Goal: Task Accomplishment & Management: Use online tool/utility

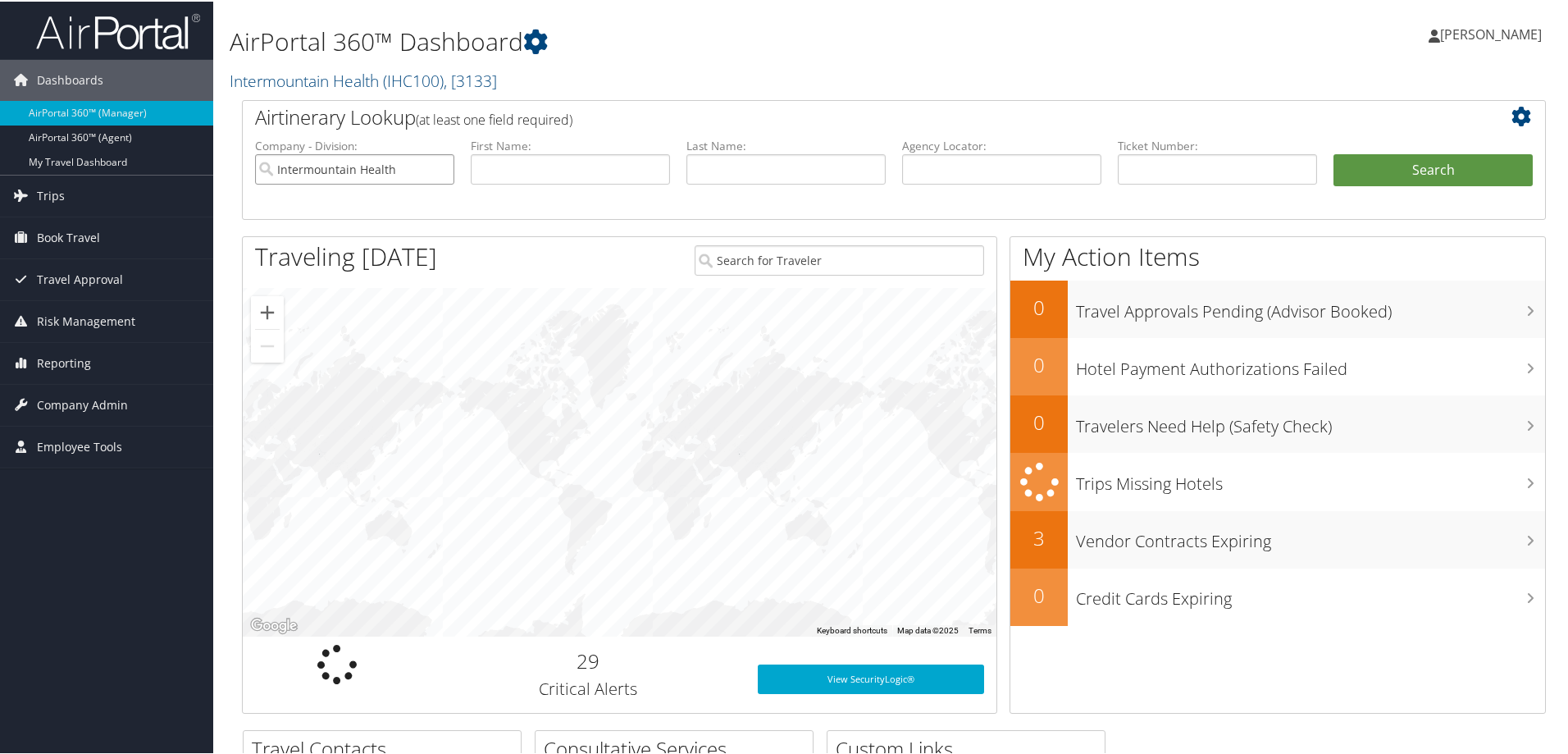
click at [437, 169] on input "Intermountain Health" at bounding box center [355, 167] width 199 height 30
click at [343, 175] on input "search" at bounding box center [355, 167] width 199 height 30
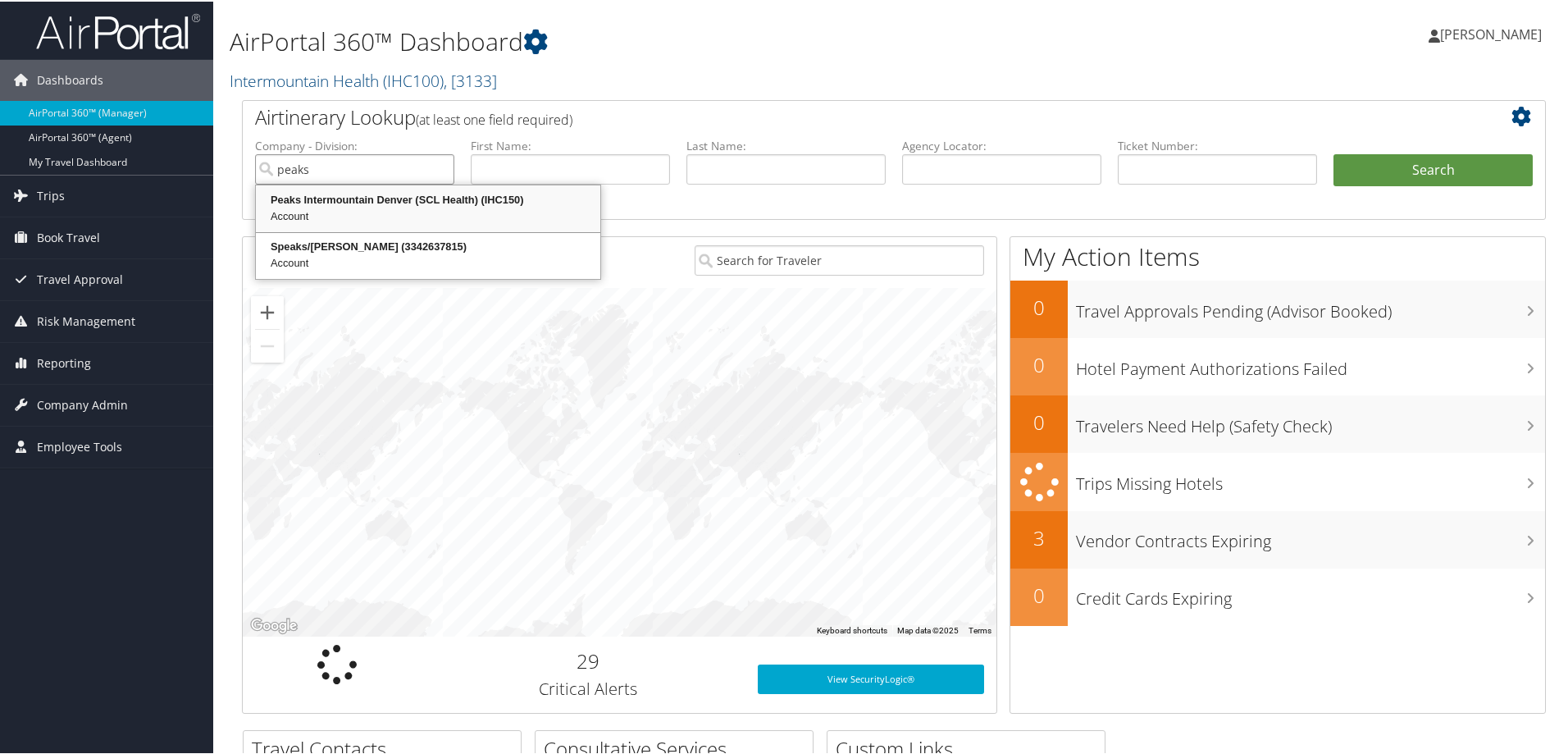
click at [423, 206] on div "Peaks Intermountain Denver (SCL Health) (IHC150)" at bounding box center [428, 198] width 340 height 16
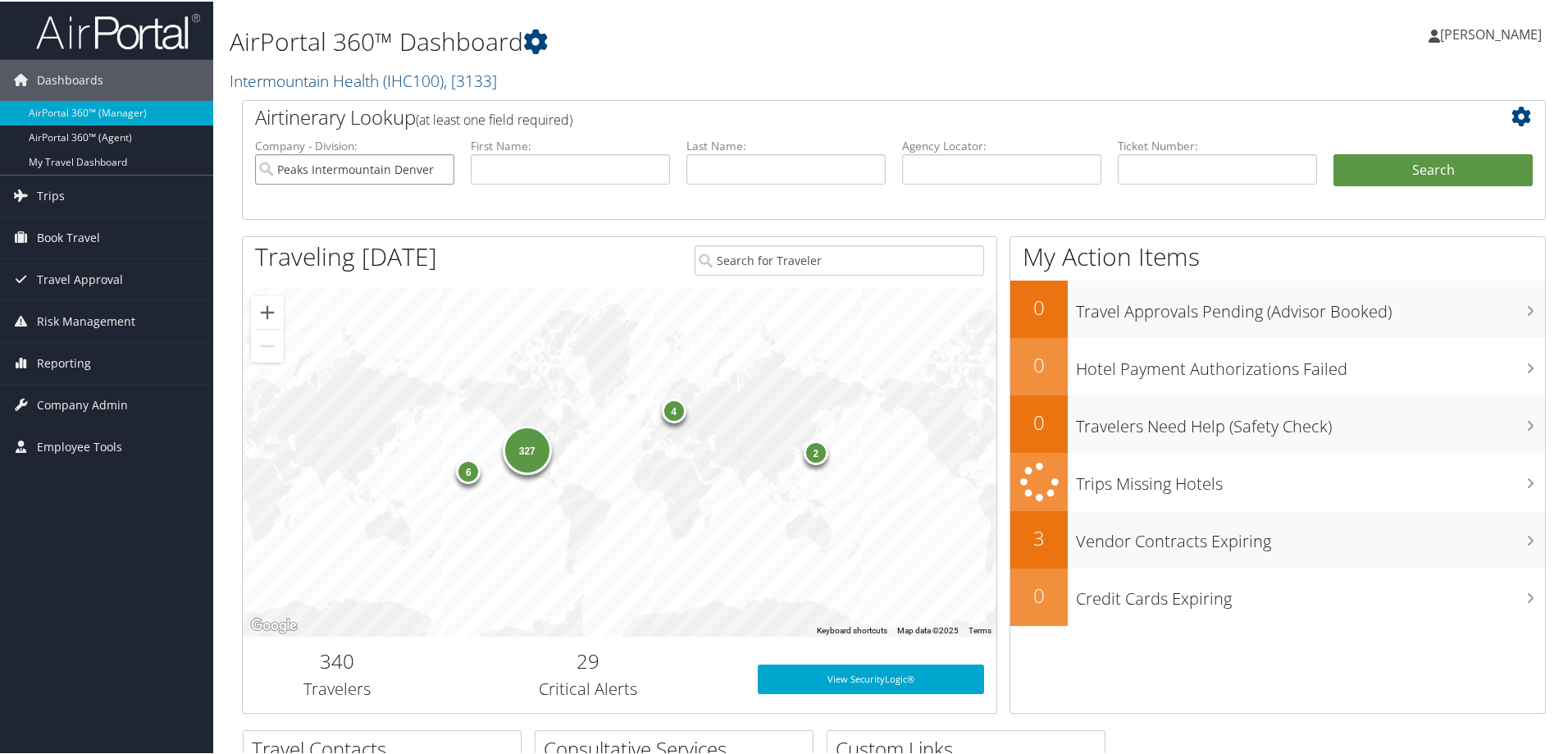
type input "Peaks Intermountain Denver (SCL Health)"
click at [941, 173] on input "text" at bounding box center [1002, 167] width 199 height 30
click at [1149, 171] on input "text" at bounding box center [1218, 167] width 199 height 30
type input "01673112999982"
click at [1355, 170] on button "Search" at bounding box center [1433, 169] width 199 height 33
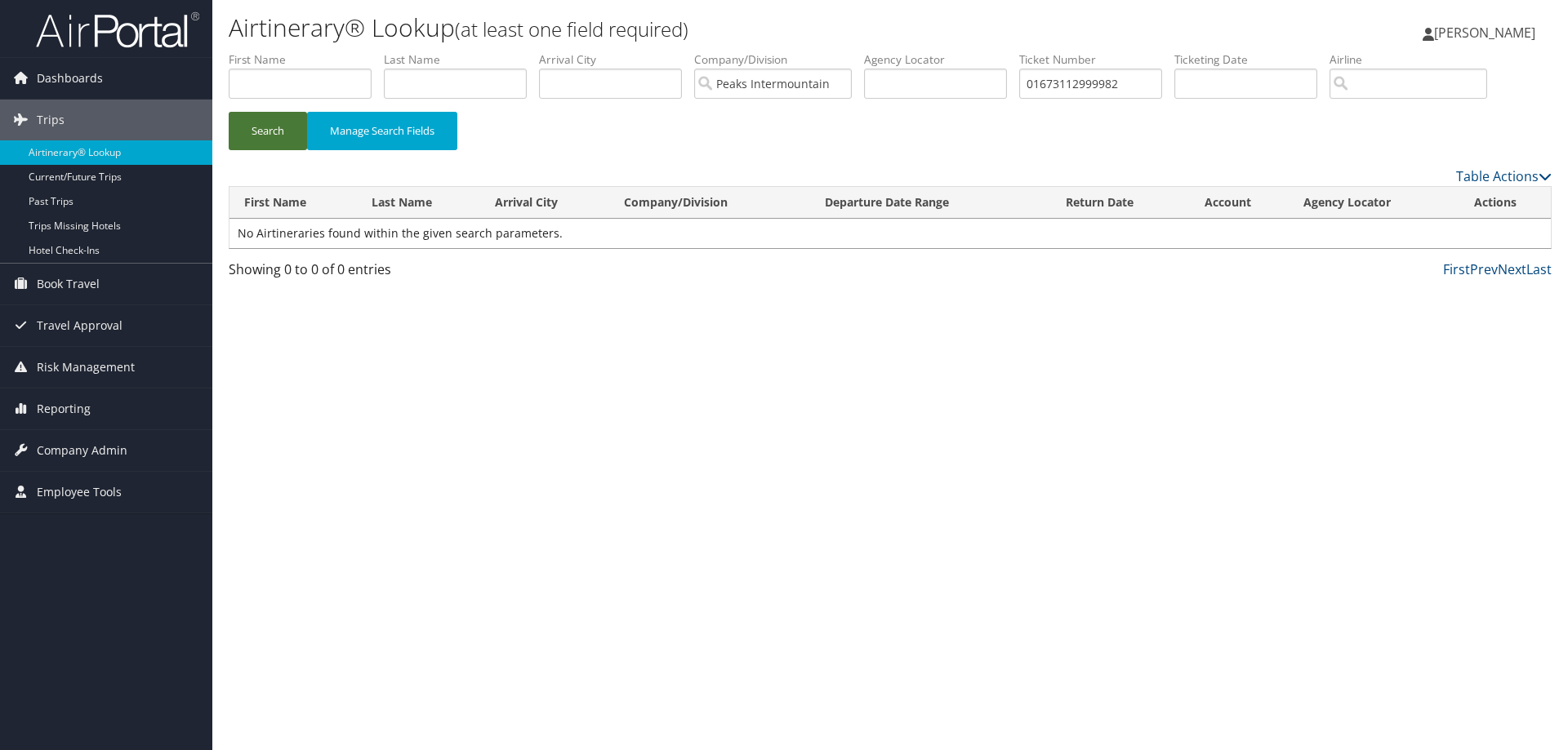
click at [273, 138] on button "Search" at bounding box center [268, 131] width 79 height 38
click at [1109, 84] on input "01673112999982" at bounding box center [1090, 84] width 143 height 30
type input "0167311299982"
click at [259, 130] on button "Search" at bounding box center [268, 131] width 79 height 38
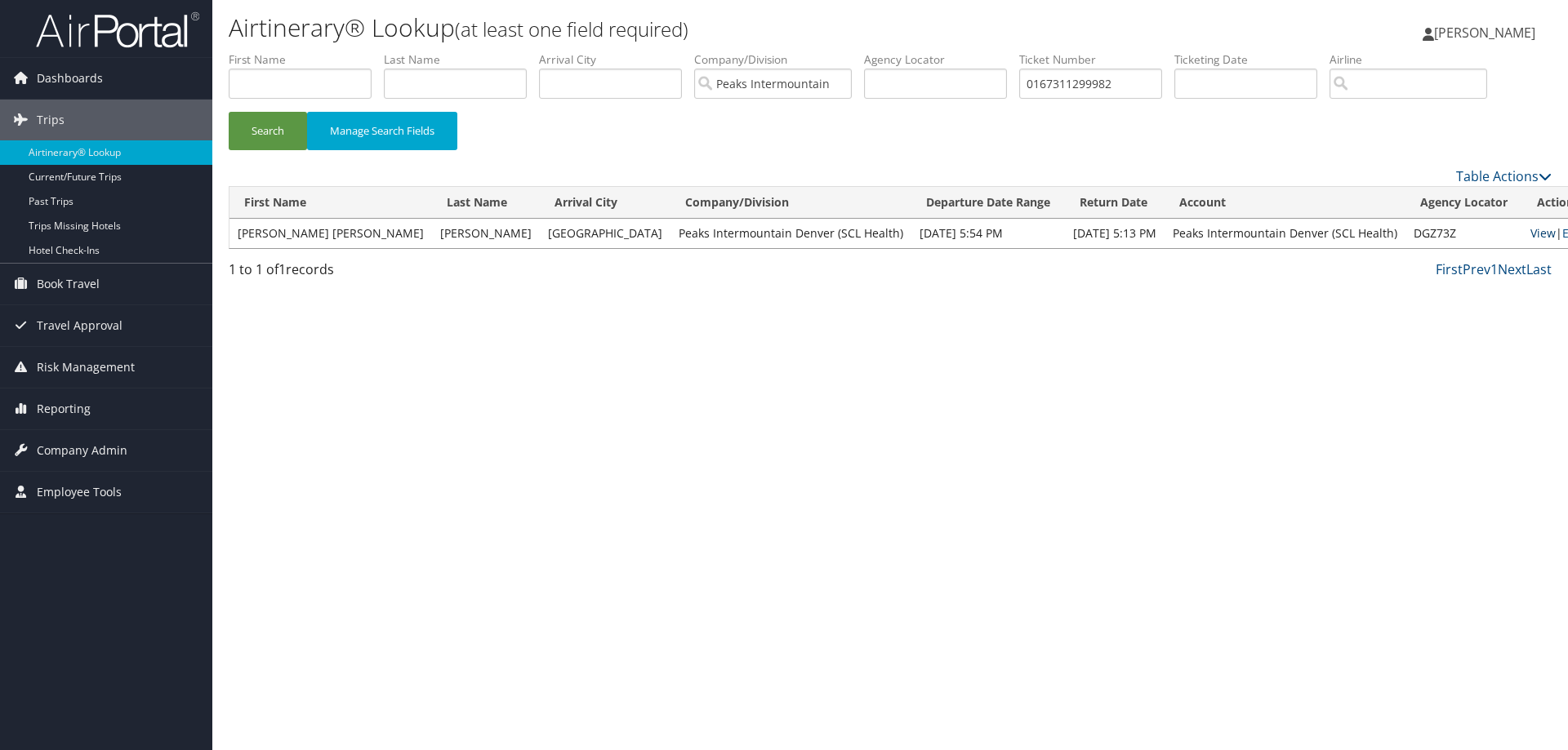
click at [1530, 230] on link "View" at bounding box center [1543, 233] width 25 height 16
drag, startPoint x: 1137, startPoint y: 87, endPoint x: 1031, endPoint y: 82, distance: 106.1
click at [1031, 82] on input "0167311299982" at bounding box center [1090, 84] width 143 height 30
type input "0067311299981"
click at [278, 133] on button "Search" at bounding box center [268, 131] width 79 height 38
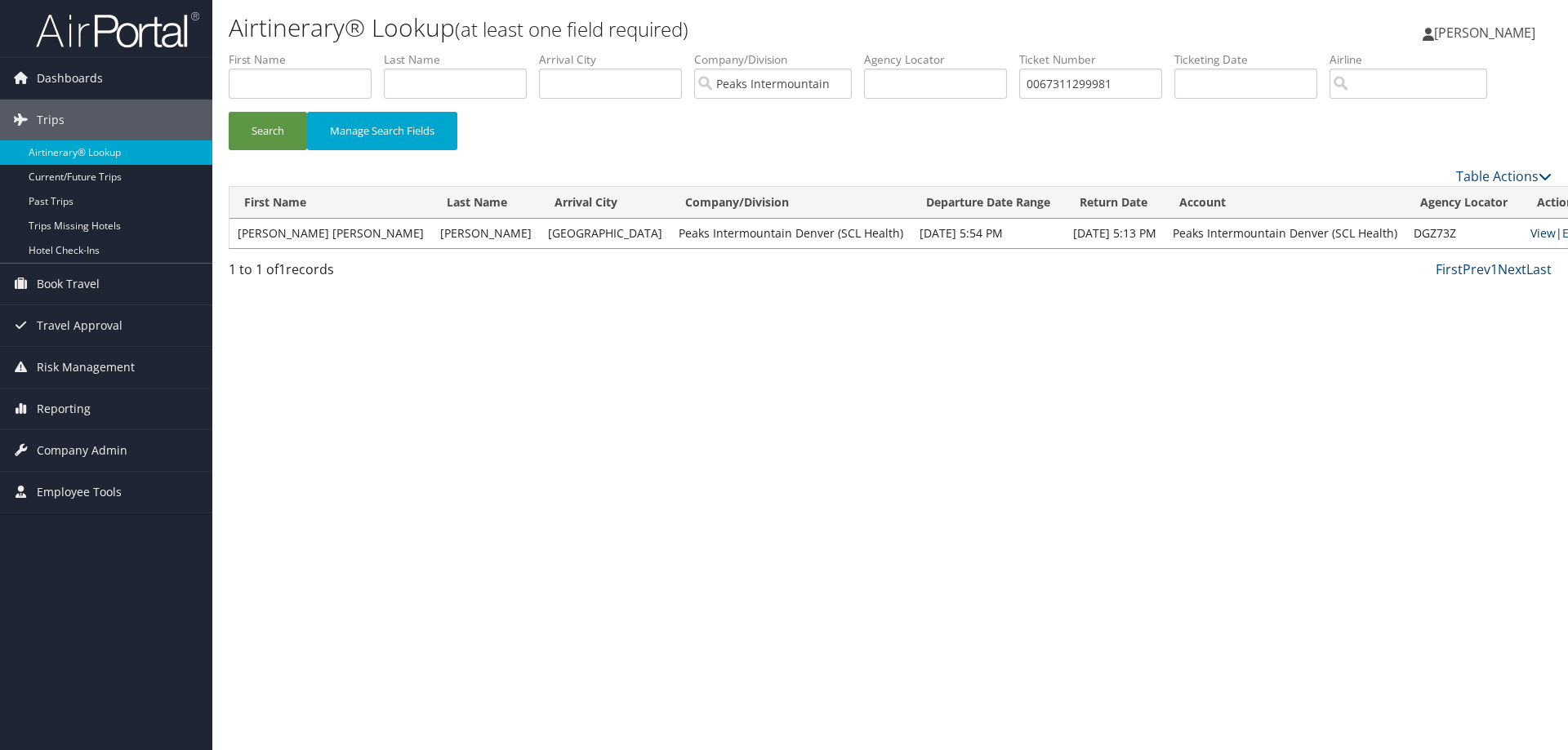
click at [1530, 233] on link "View" at bounding box center [1543, 233] width 25 height 16
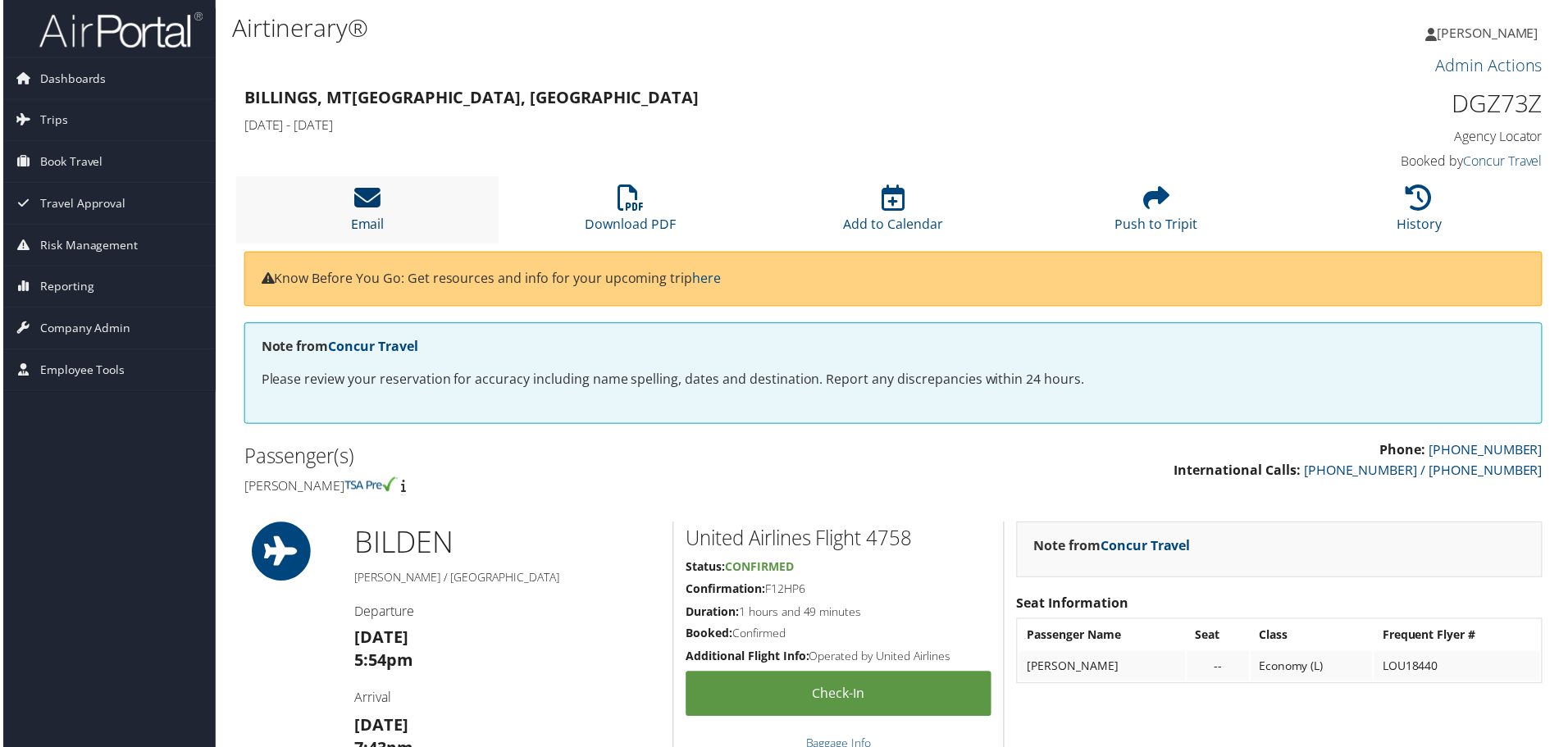
click at [369, 210] on icon at bounding box center [366, 198] width 26 height 26
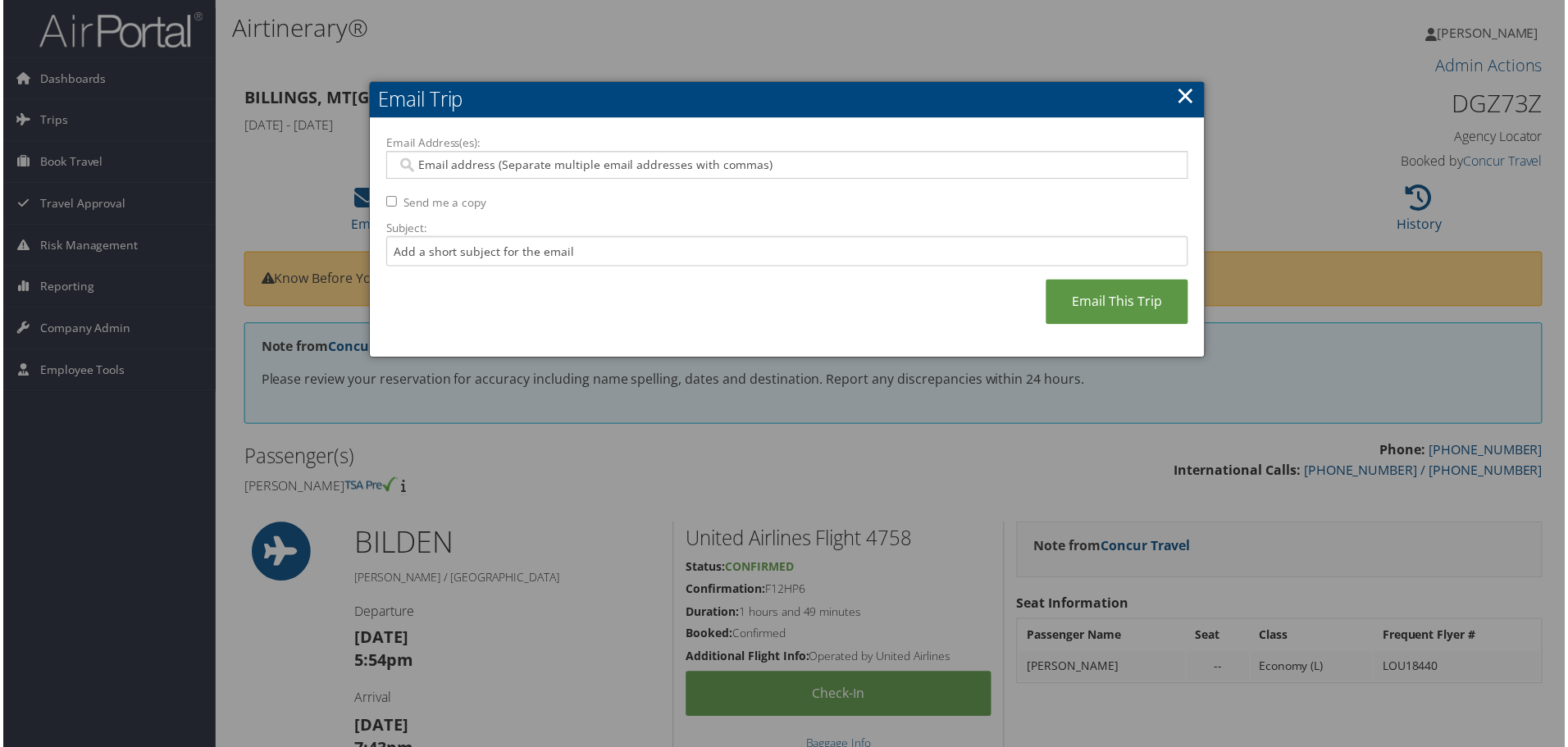
click at [454, 163] on input "Email Address(es):" at bounding box center [787, 165] width 783 height 16
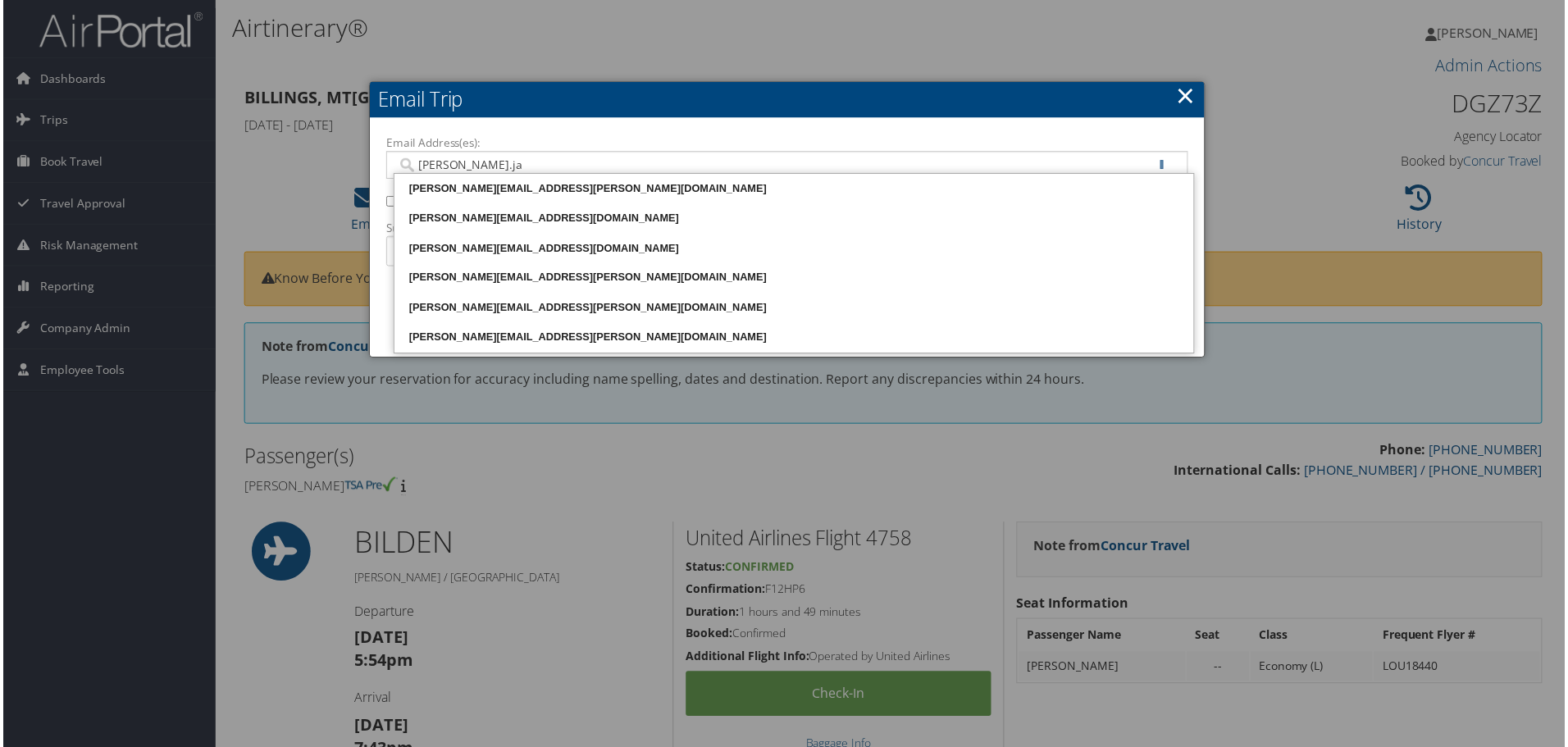
type input "[PERSON_NAME].jar"
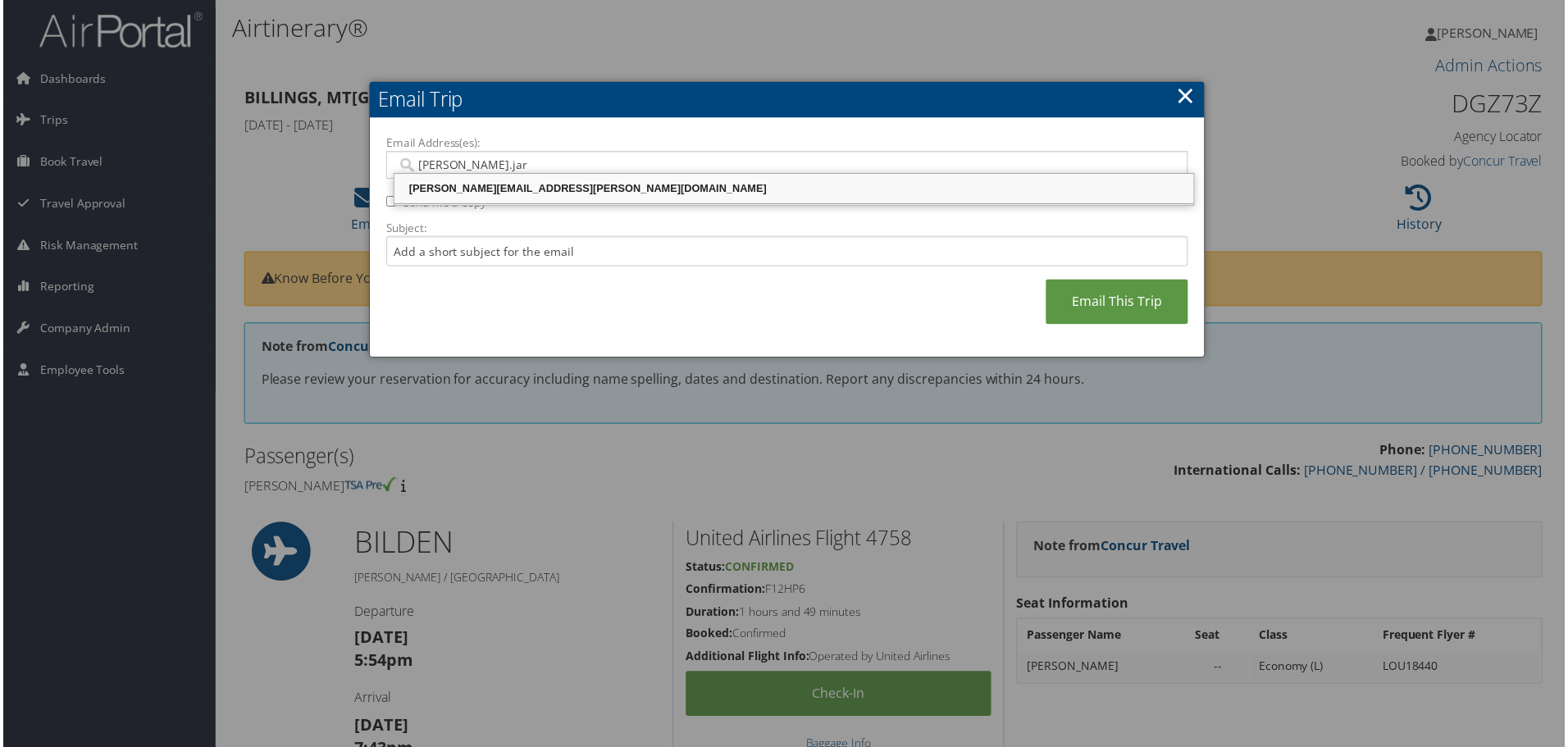
click at [499, 193] on div "[PERSON_NAME][EMAIL_ADDRESS][PERSON_NAME][DOMAIN_NAME]" at bounding box center [795, 189] width 798 height 16
type input "[PERSON_NAME][EMAIL_ADDRESS][PERSON_NAME][DOMAIN_NAME]"
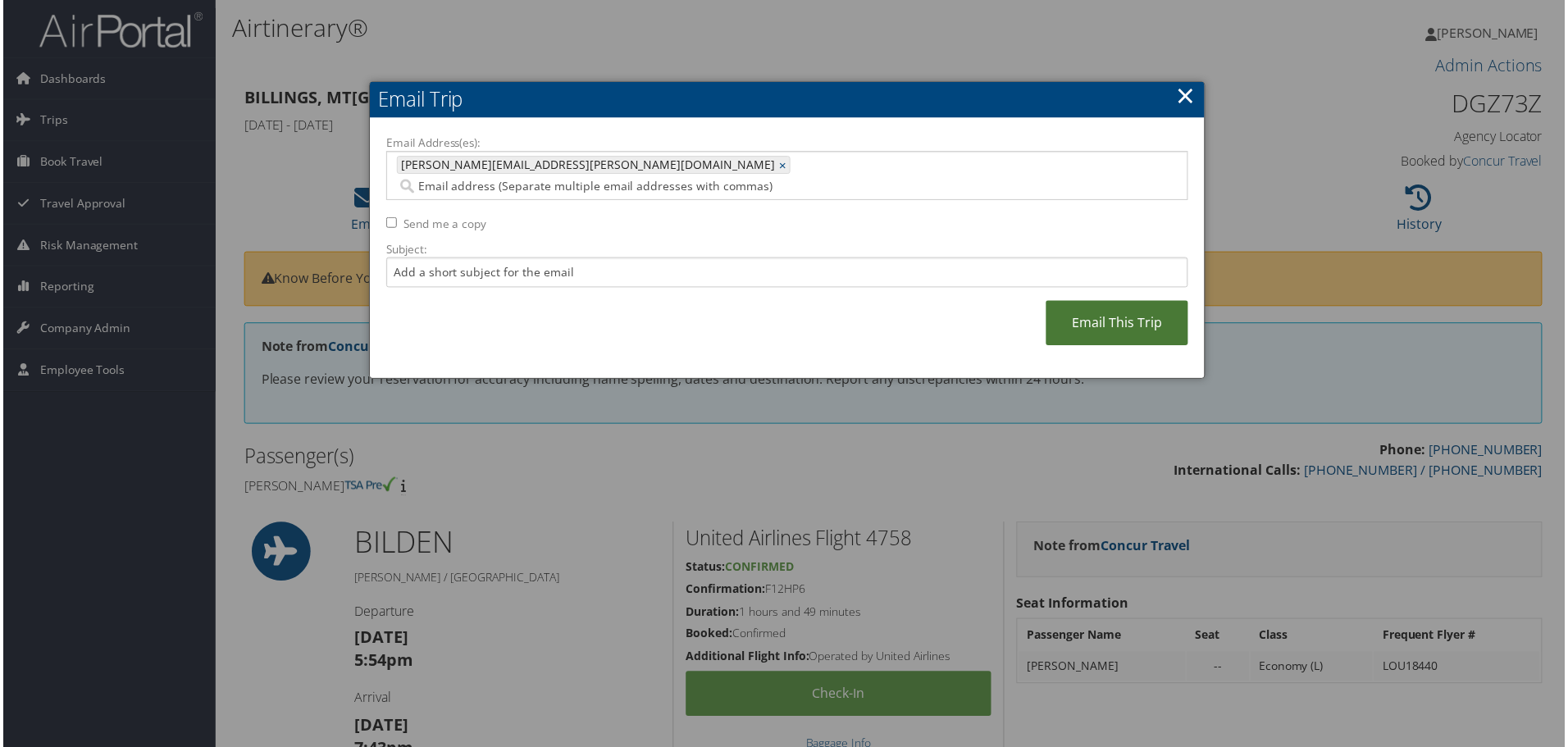
click at [1118, 309] on link "Email This Trip" at bounding box center [1118, 324] width 142 height 45
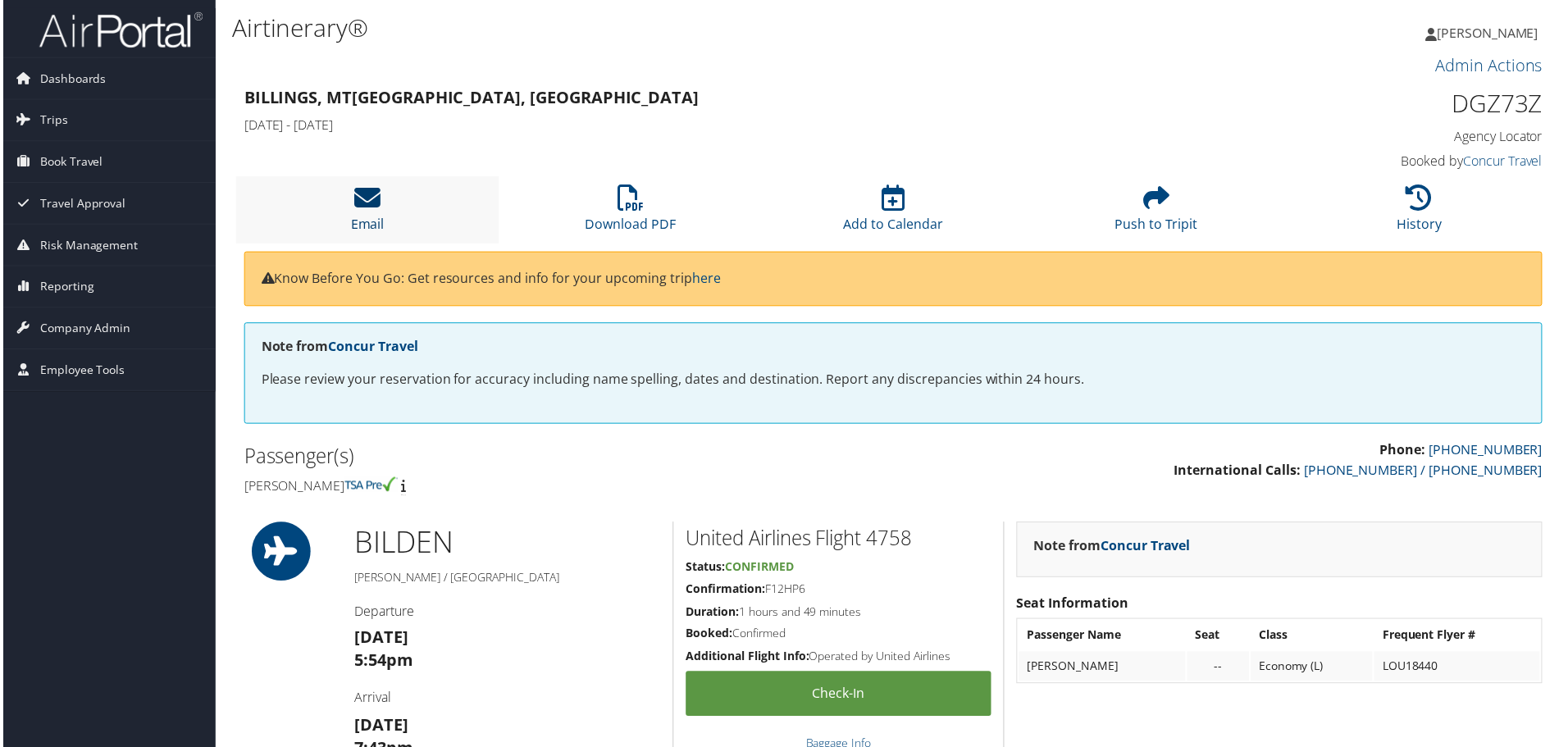
click at [372, 206] on icon at bounding box center [366, 198] width 26 height 26
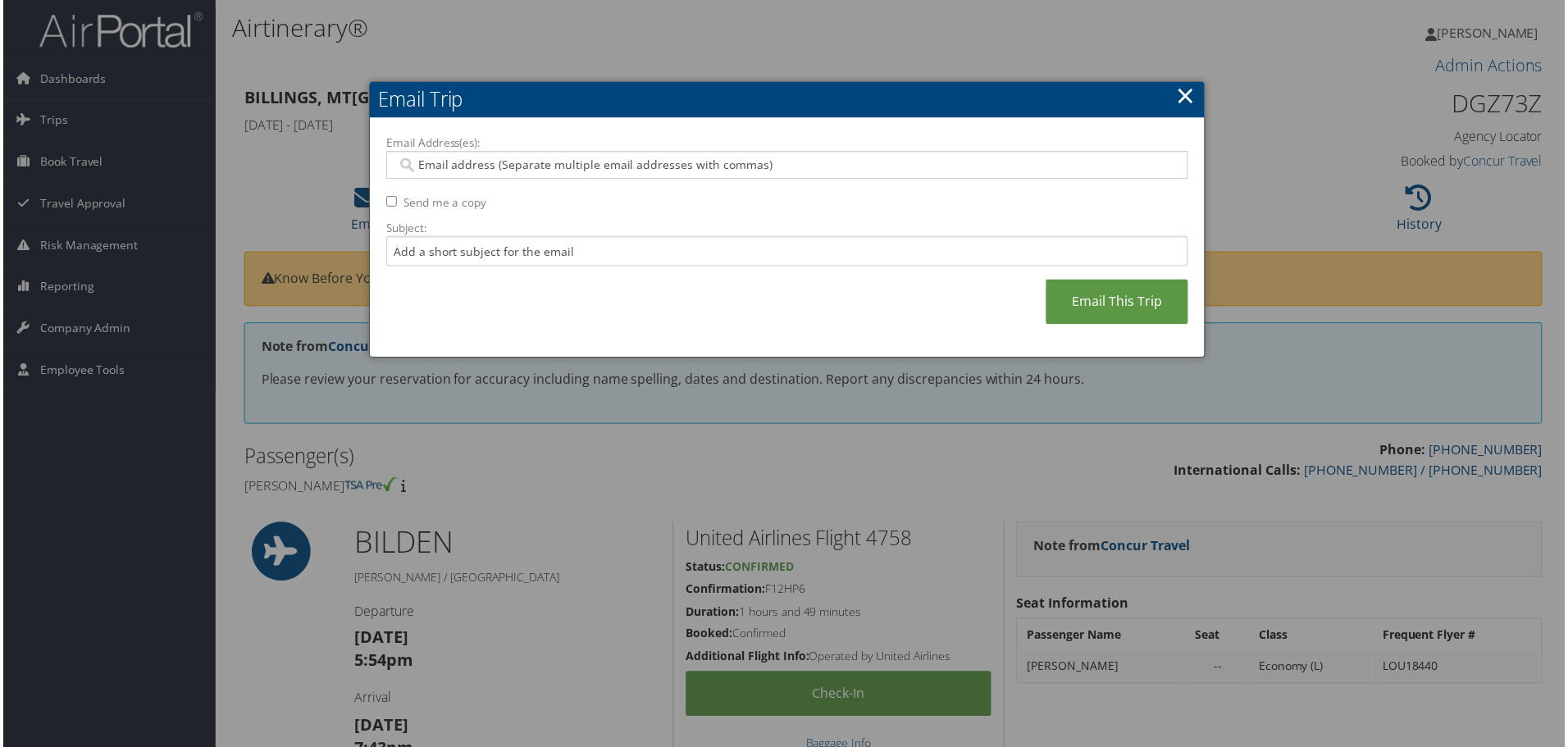
click at [432, 166] on input "Email Address(es):" at bounding box center [787, 165] width 783 height 16
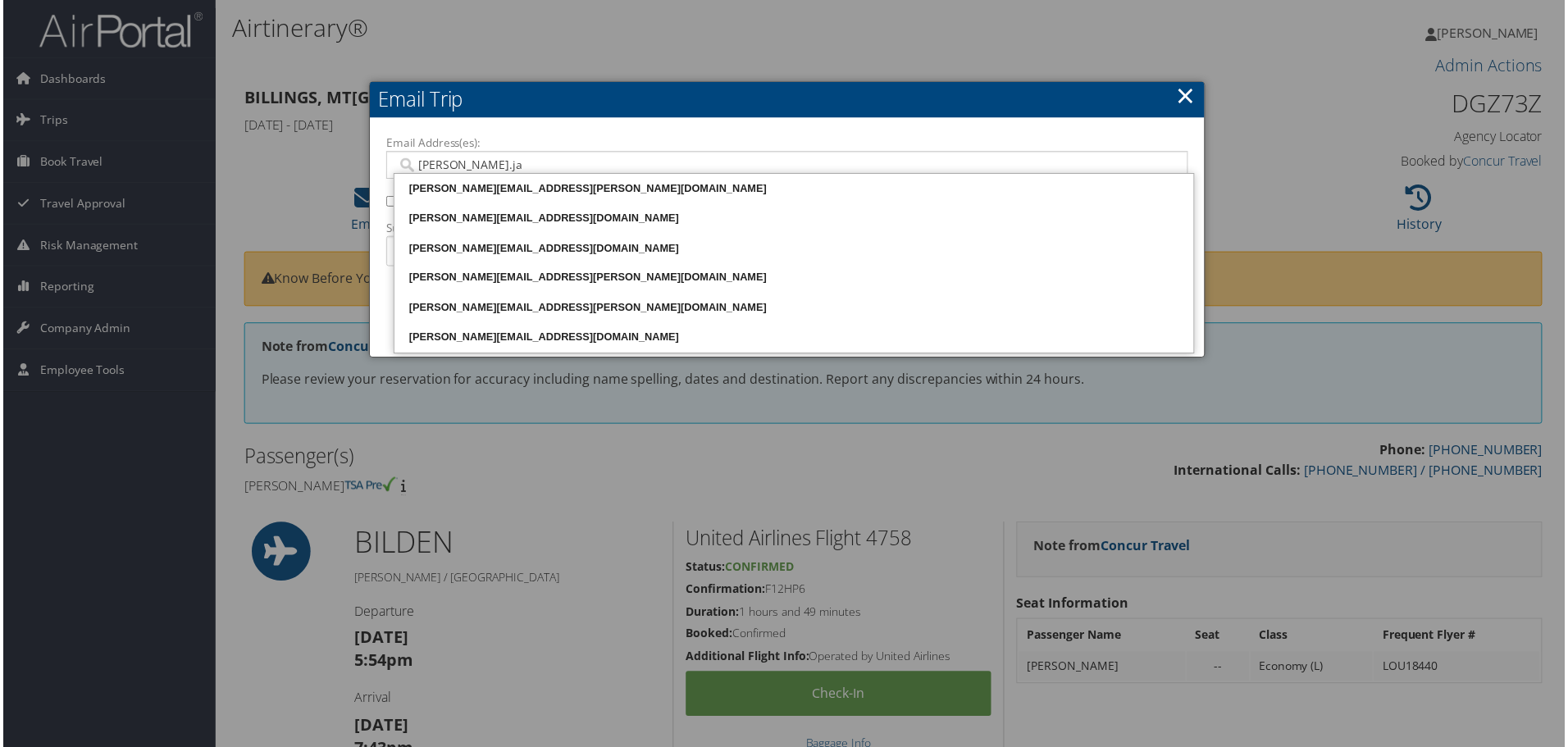
type input "[PERSON_NAME].jar"
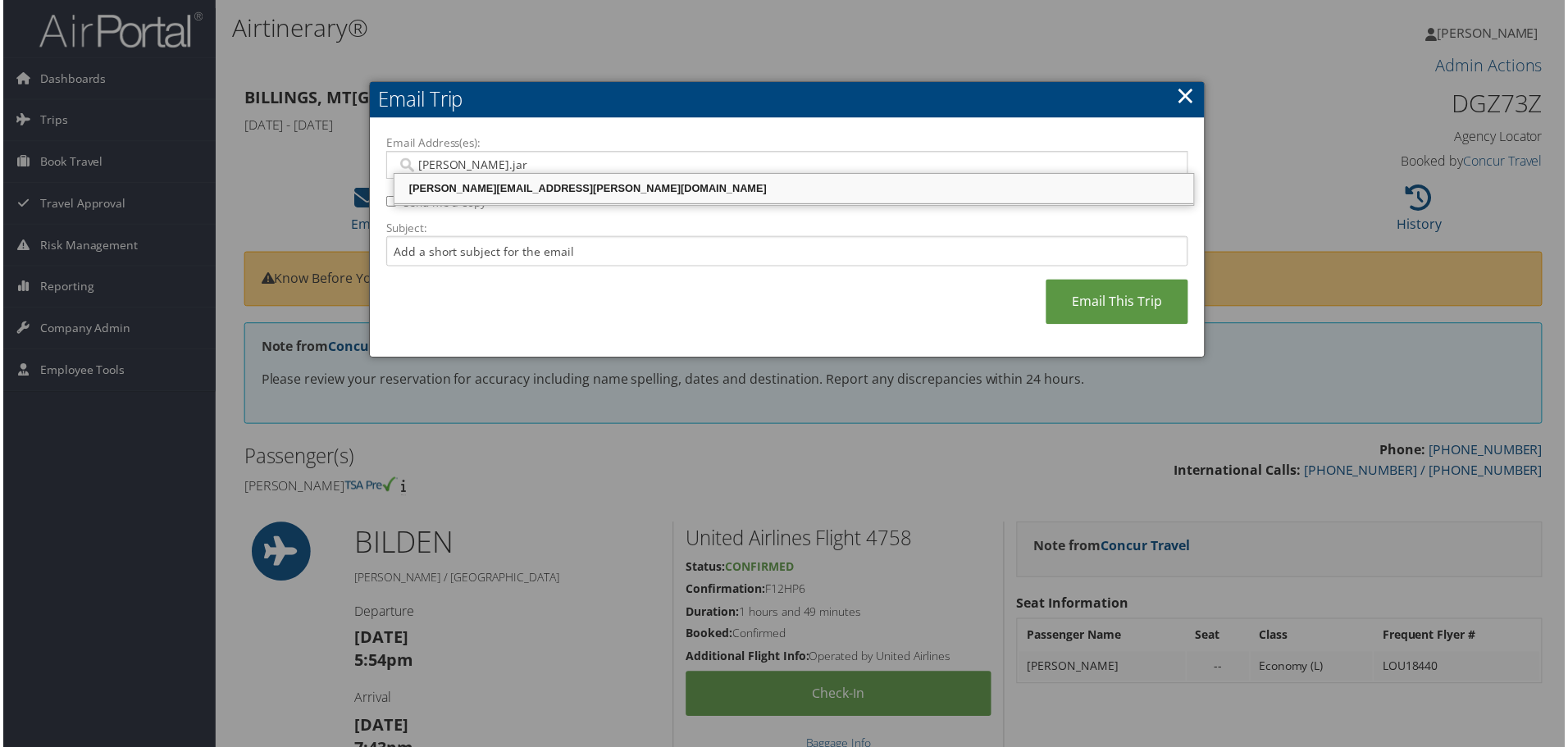
click at [471, 193] on div "[PERSON_NAME][EMAIL_ADDRESS][PERSON_NAME][DOMAIN_NAME]" at bounding box center [795, 189] width 798 height 16
type input "[PERSON_NAME][EMAIL_ADDRESS][PERSON_NAME][DOMAIN_NAME]"
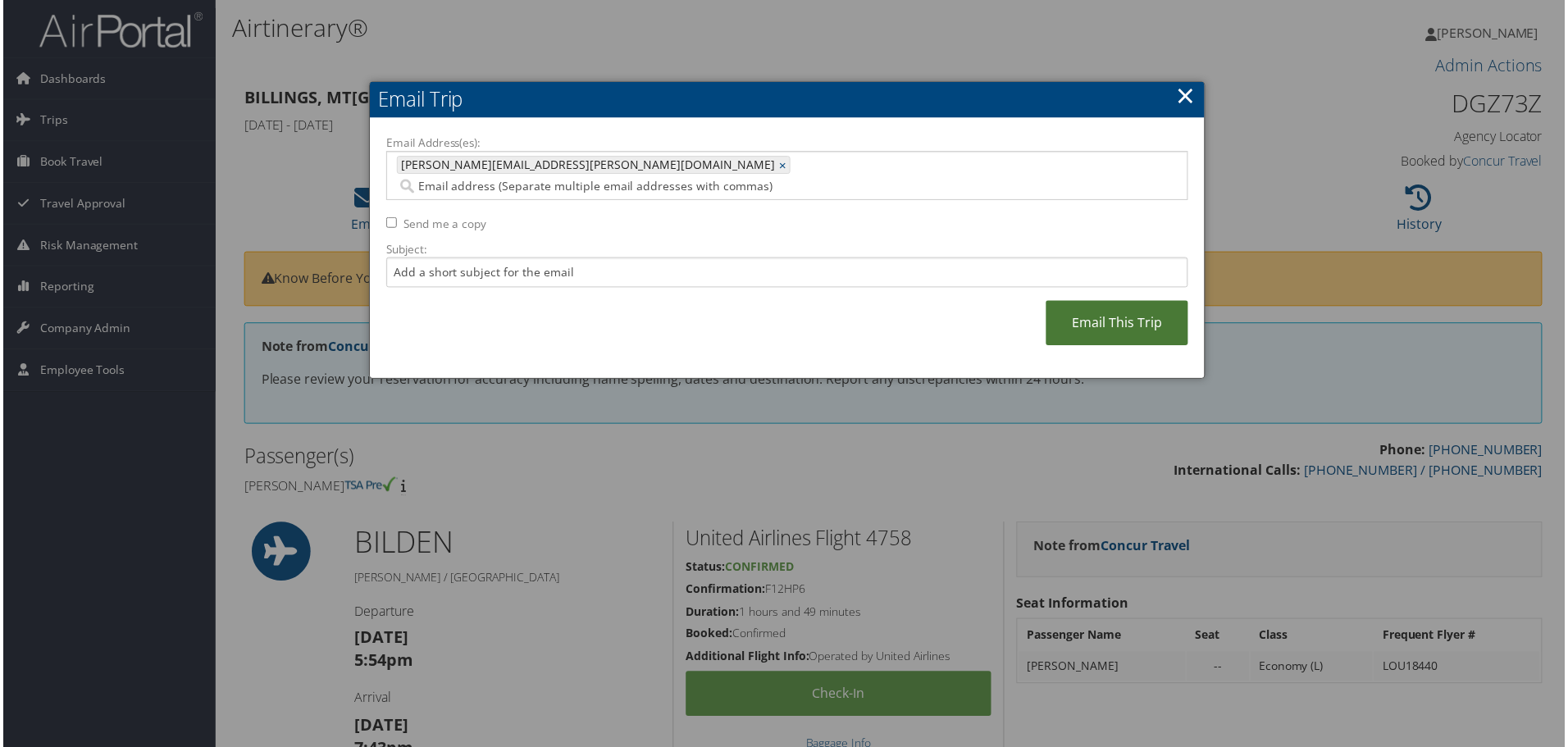
click at [1094, 302] on link "Email This Trip" at bounding box center [1118, 324] width 142 height 45
